Goal: Find specific page/section: Find specific page/section

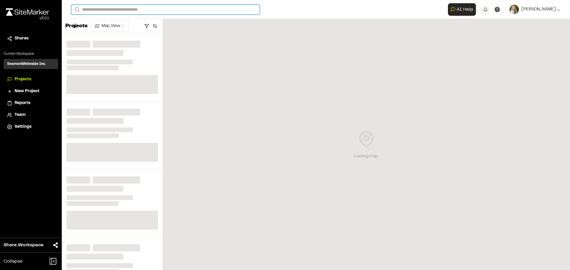
click at [178, 9] on input "Search" at bounding box center [165, 10] width 188 height 10
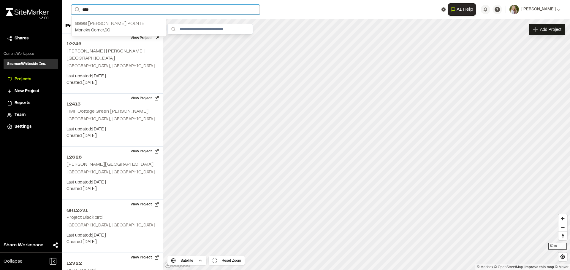
type input "****"
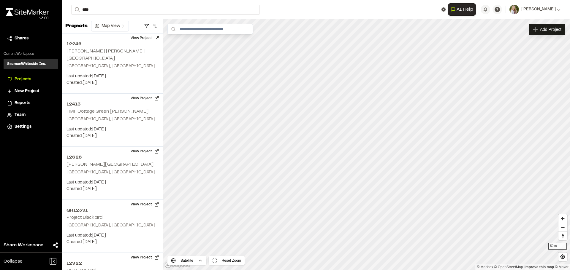
click at [119, 22] on p "8998 [PERSON_NAME][GEOGRAPHIC_DATA]" at bounding box center [118, 23] width 87 height 7
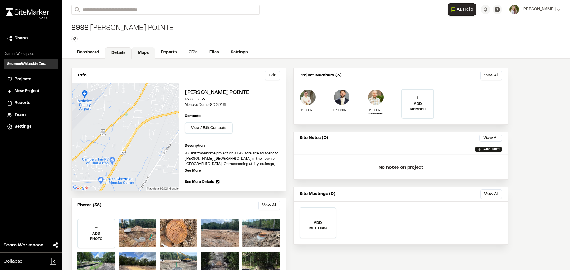
click at [139, 52] on link "Maps" at bounding box center [142, 52] width 23 height 11
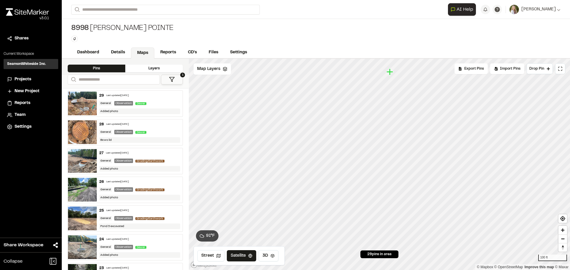
click at [389, 72] on icon "Map marker" at bounding box center [389, 72] width 7 height 7
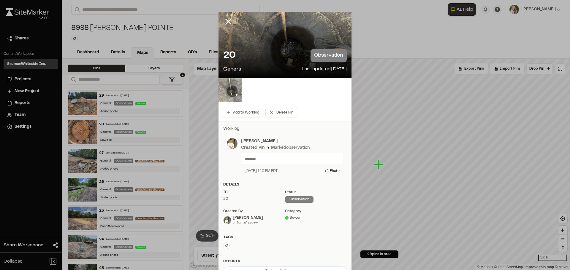
click at [226, 94] on img at bounding box center [230, 90] width 24 height 24
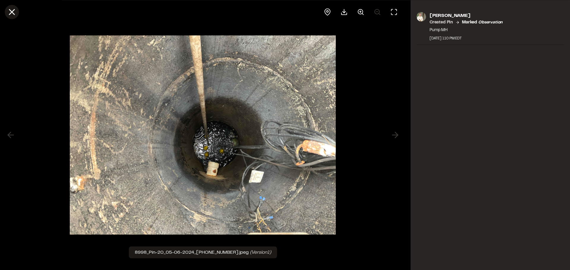
click at [15, 13] on icon at bounding box center [12, 12] width 10 height 10
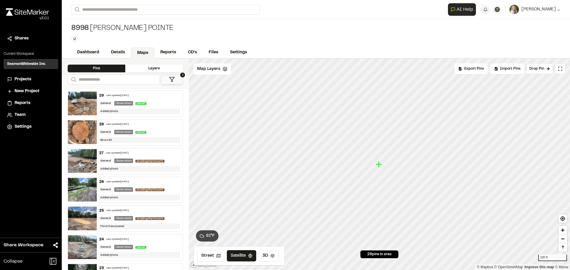
click at [78, 126] on img at bounding box center [82, 132] width 29 height 24
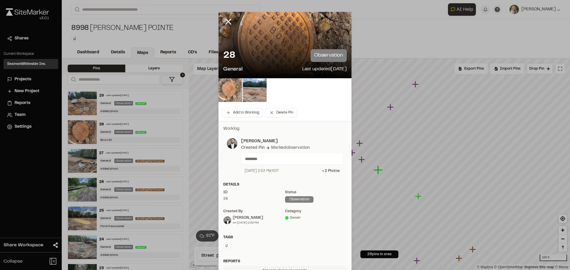
click at [225, 94] on img at bounding box center [230, 90] width 24 height 24
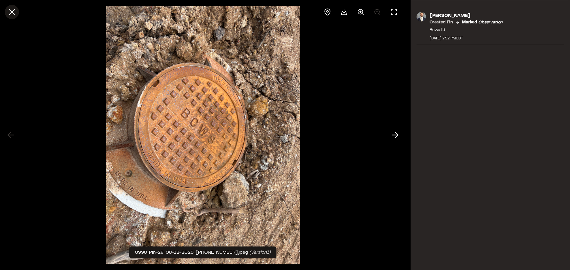
click at [10, 13] on line at bounding box center [11, 11] width 5 height 5
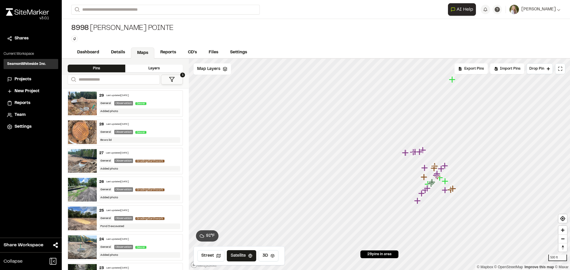
click at [453, 82] on icon "Map marker" at bounding box center [452, 79] width 7 height 7
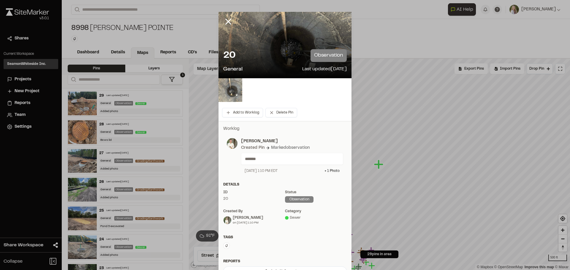
click at [225, 91] on img at bounding box center [230, 90] width 24 height 24
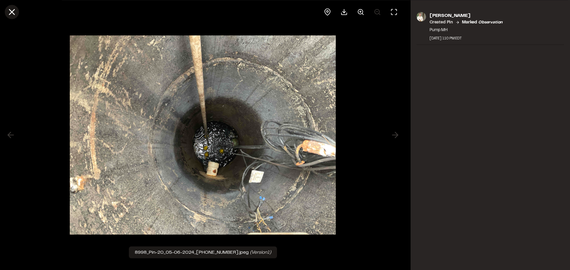
click at [11, 11] on line at bounding box center [11, 11] width 5 height 5
